Goal: Information Seeking & Learning: Learn about a topic

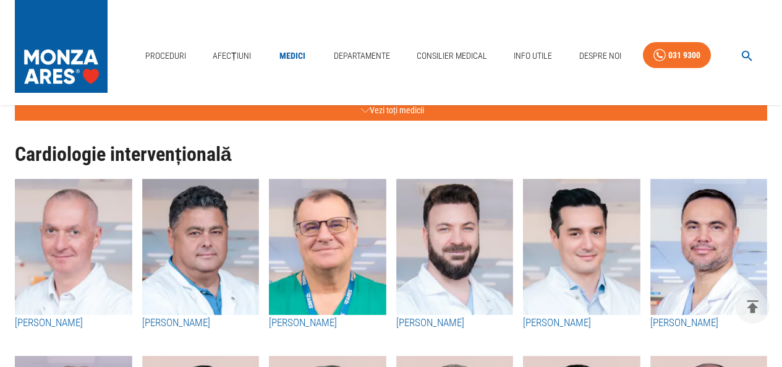
click at [428, 324] on h3 "[PERSON_NAME]" at bounding box center [454, 323] width 117 height 16
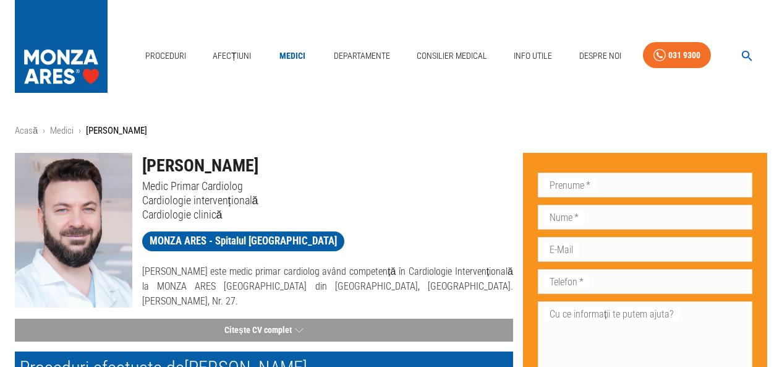
scroll to position [62, 0]
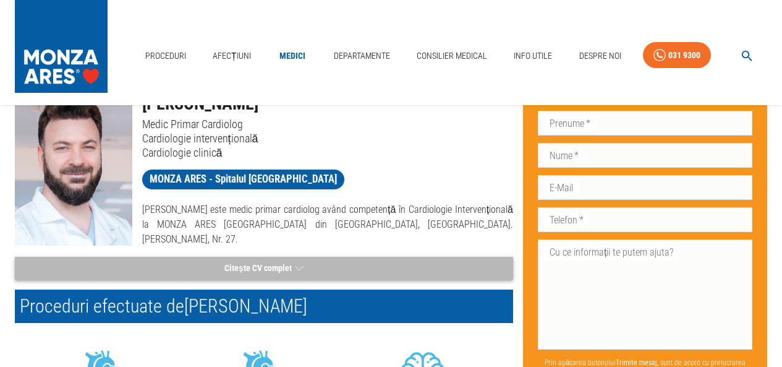
click at [271, 268] on button "Citește CV complet" at bounding box center [264, 268] width 498 height 23
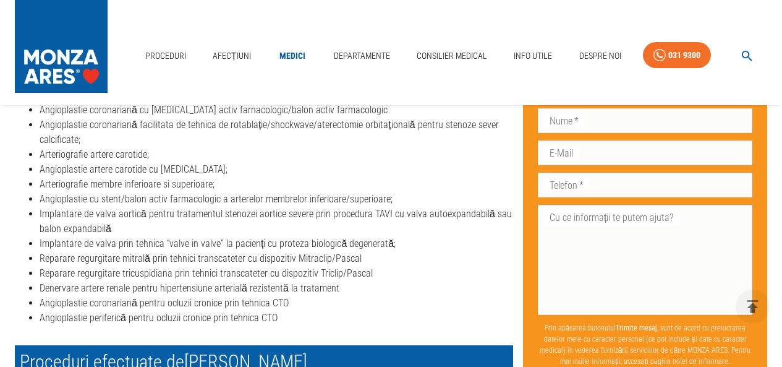
scroll to position [309, 0]
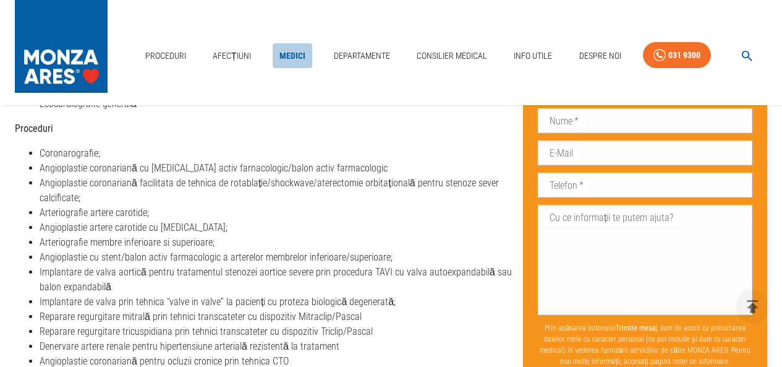
click at [294, 56] on link "Medici" at bounding box center [293, 55] width 40 height 25
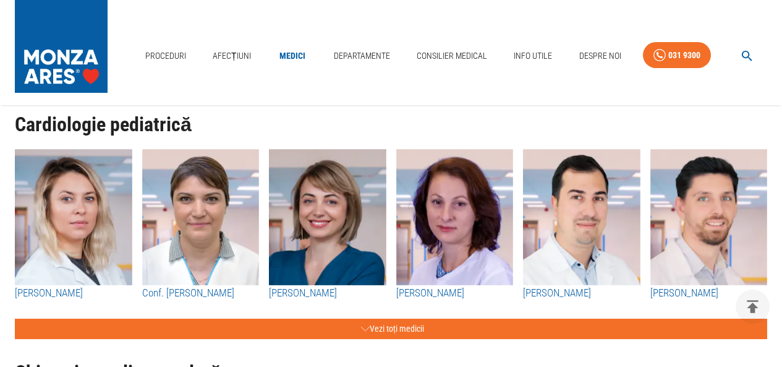
scroll to position [1236, 0]
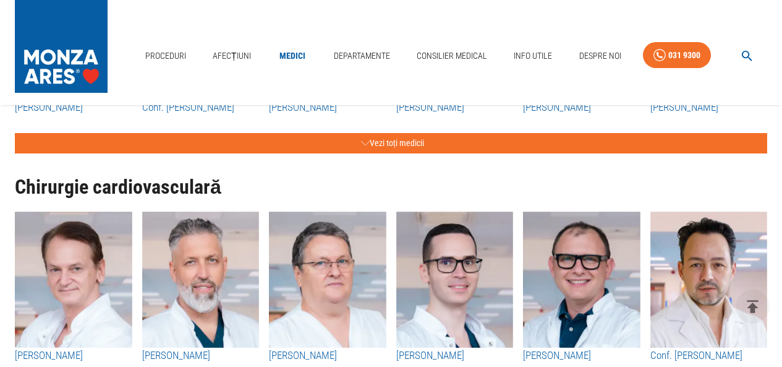
click at [206, 353] on h3 "[PERSON_NAME]" at bounding box center [200, 355] width 117 height 16
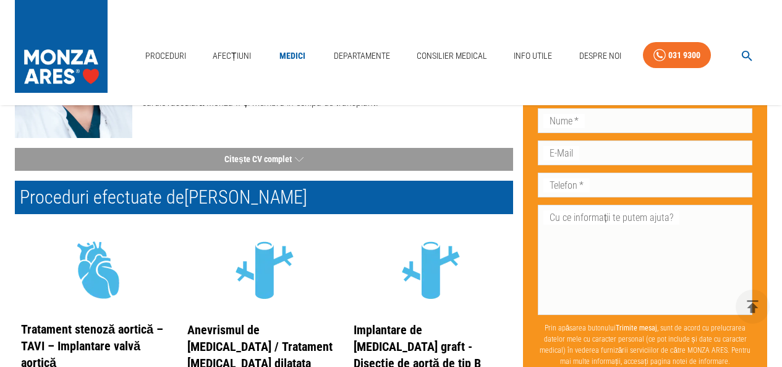
scroll to position [124, 0]
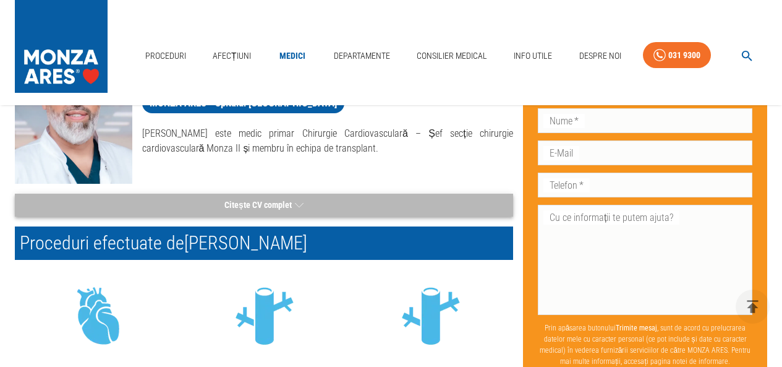
click at [255, 203] on button "Citește CV complet" at bounding box center [264, 204] width 498 height 23
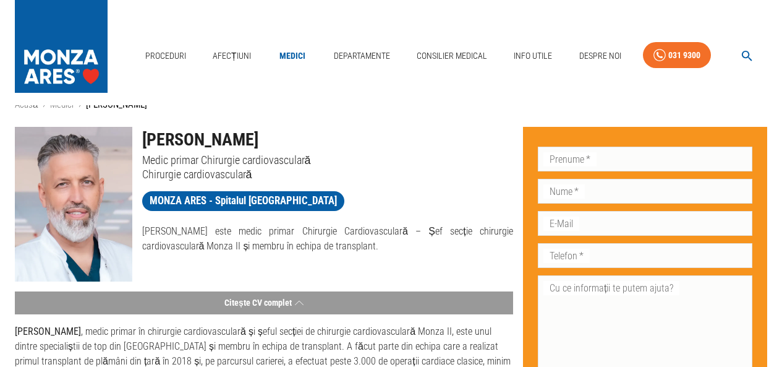
scroll to position [0, 0]
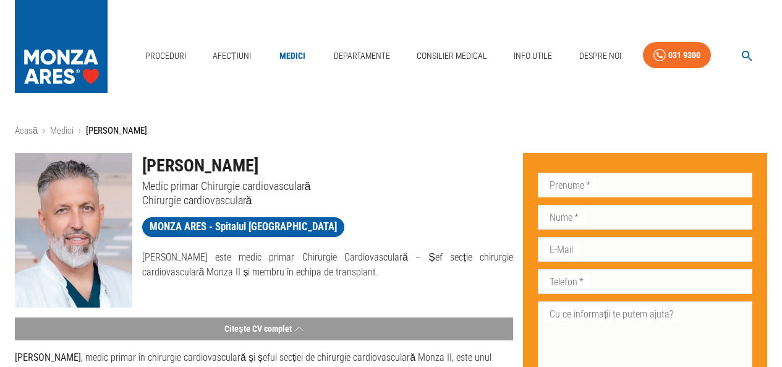
click at [747, 52] on icon "button" at bounding box center [747, 56] width 14 height 14
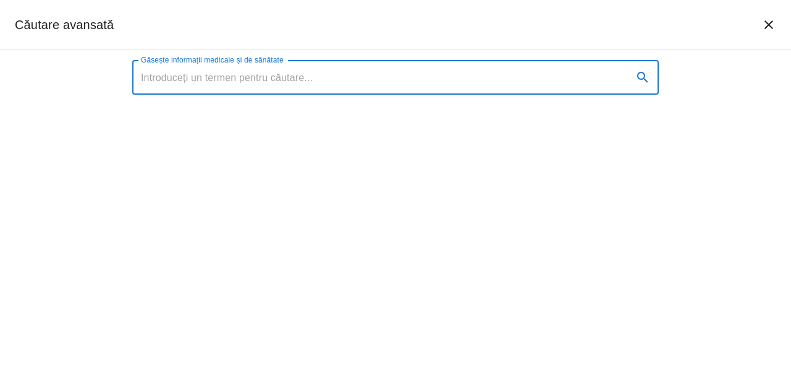
click at [363, 79] on input "Găsește informații medicale și de sănătate" at bounding box center [377, 77] width 491 height 35
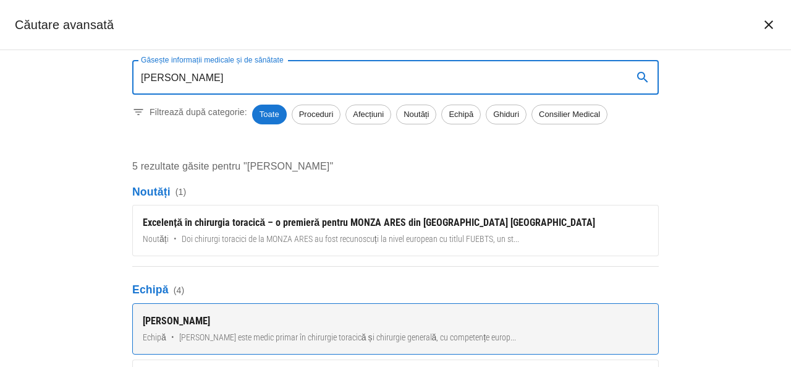
type input "[PERSON_NAME]"
click at [193, 321] on div "[PERSON_NAME]" at bounding box center [396, 320] width 506 height 15
